Goal: Find specific fact: Find specific fact

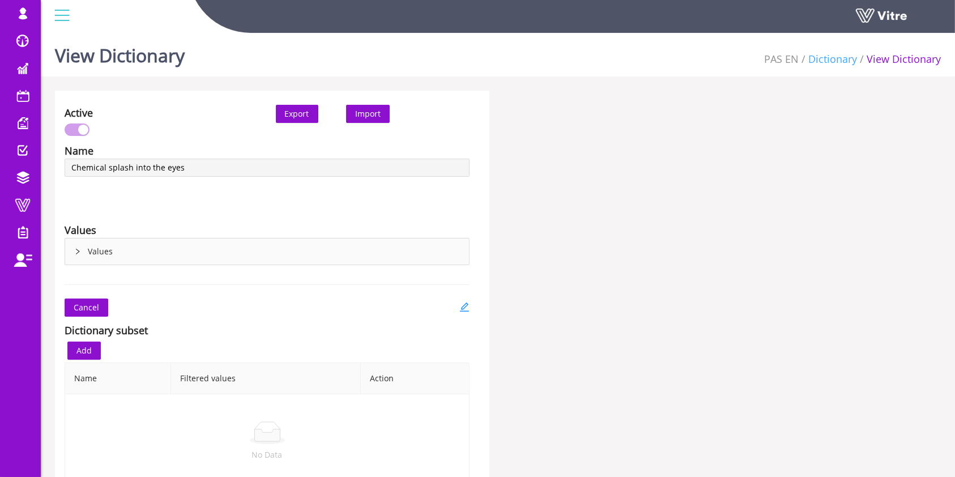
click at [838, 57] on link "Dictionary" at bounding box center [832, 59] width 49 height 14
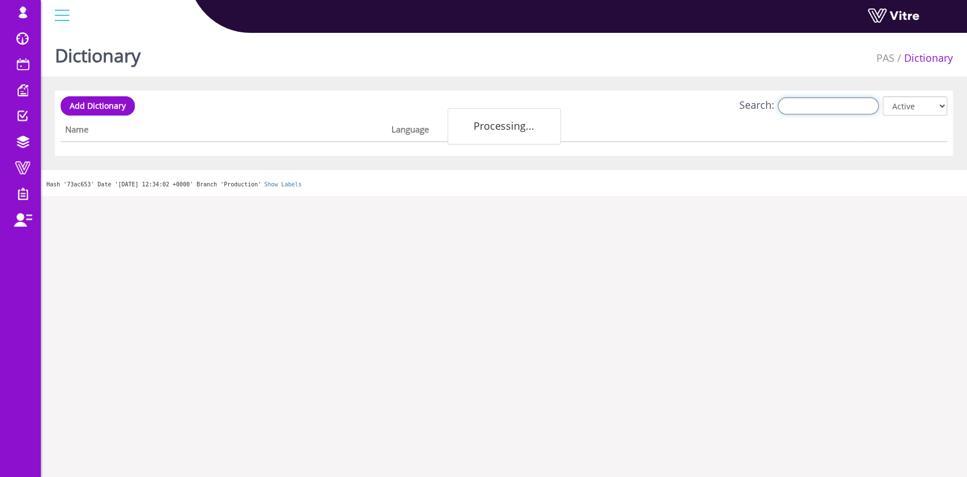
click at [816, 110] on input "Search:" at bounding box center [828, 105] width 101 height 17
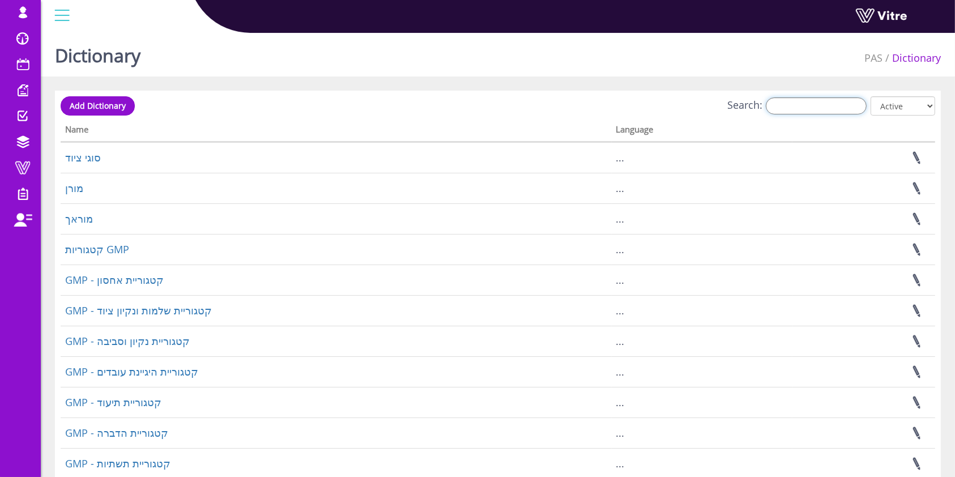
paste input "Chemical Burn"
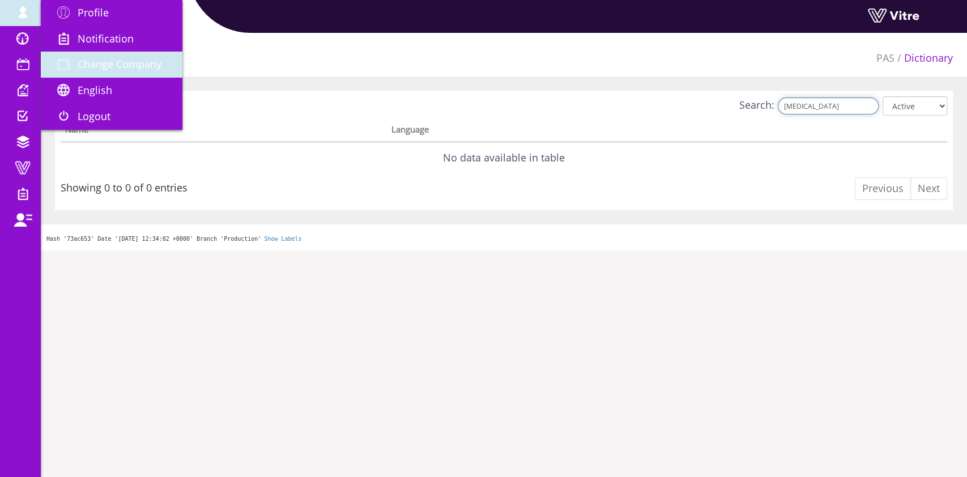
type input "Chemical Burn"
click at [104, 58] on span "Change Company" at bounding box center [120, 64] width 84 height 14
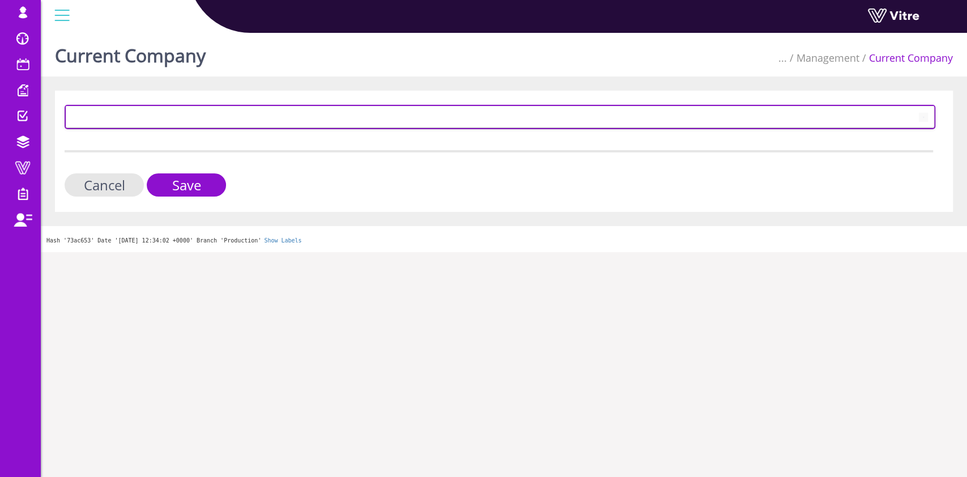
click at [172, 115] on span at bounding box center [489, 116] width 847 height 20
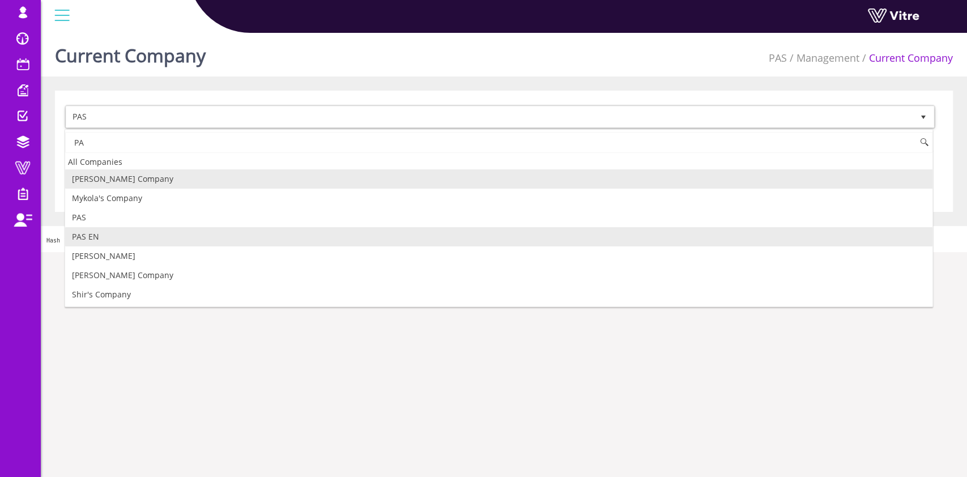
click at [110, 233] on li "PAS EN" at bounding box center [498, 236] width 867 height 19
type input "PA"
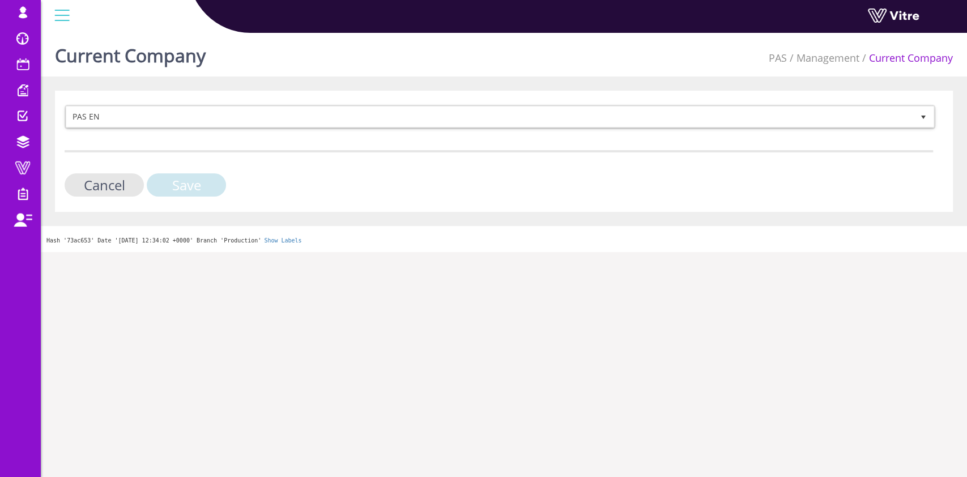
click at [177, 187] on input "Save" at bounding box center [186, 184] width 79 height 23
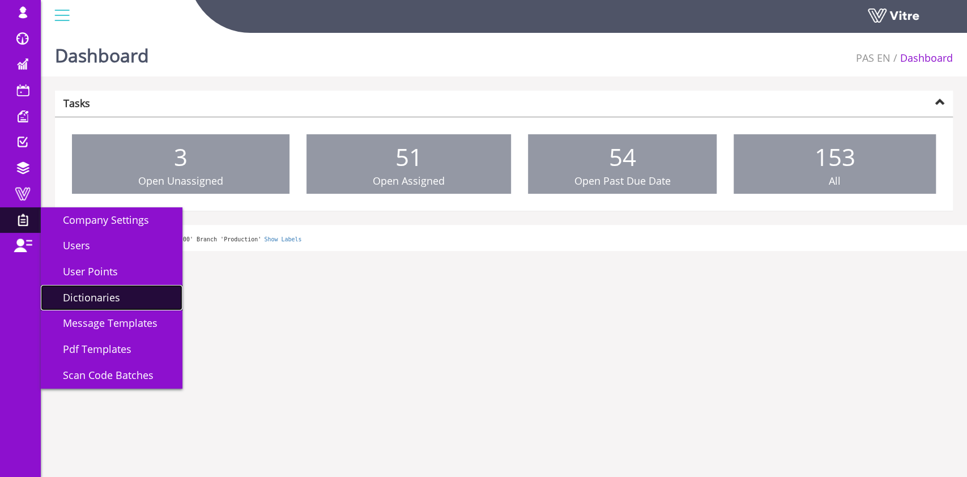
click at [86, 293] on span "Dictionaries" at bounding box center [84, 298] width 71 height 14
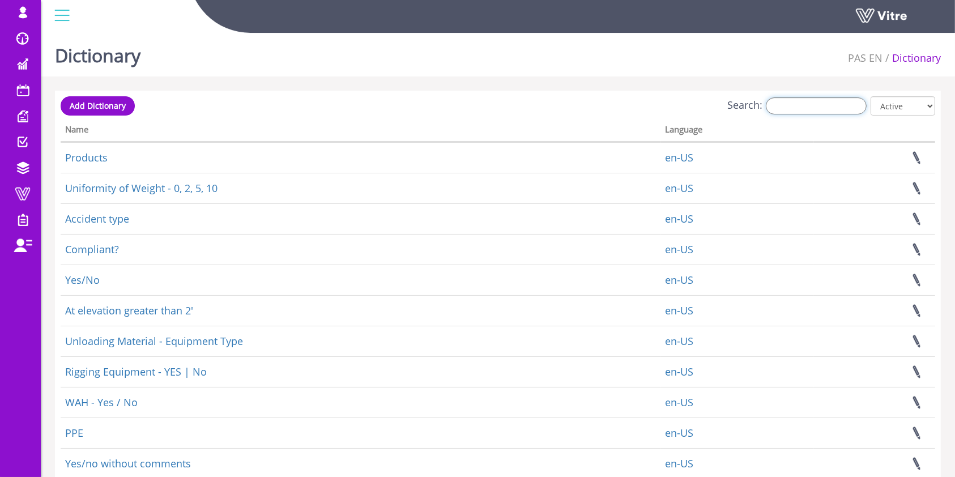
click at [820, 110] on input "Search:" at bounding box center [816, 105] width 101 height 17
paste input "Chemical Burn"
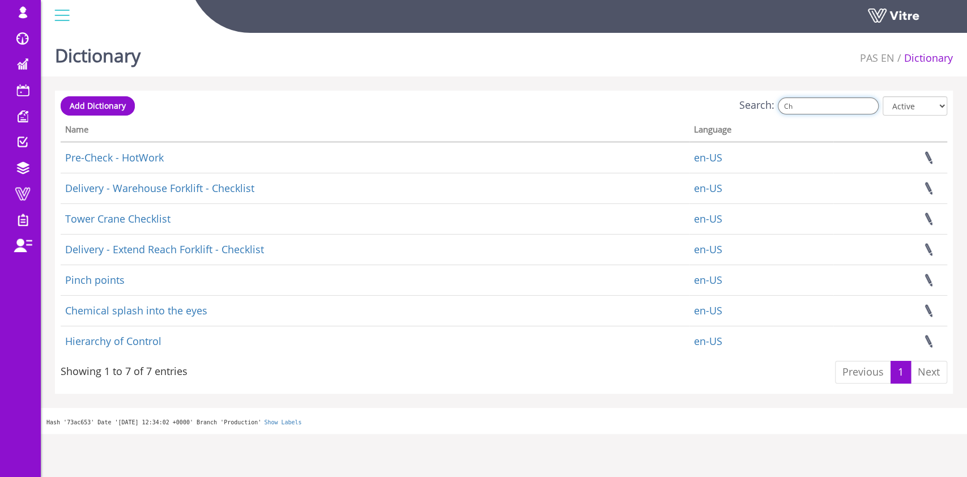
type input "C"
